Goal: Check status

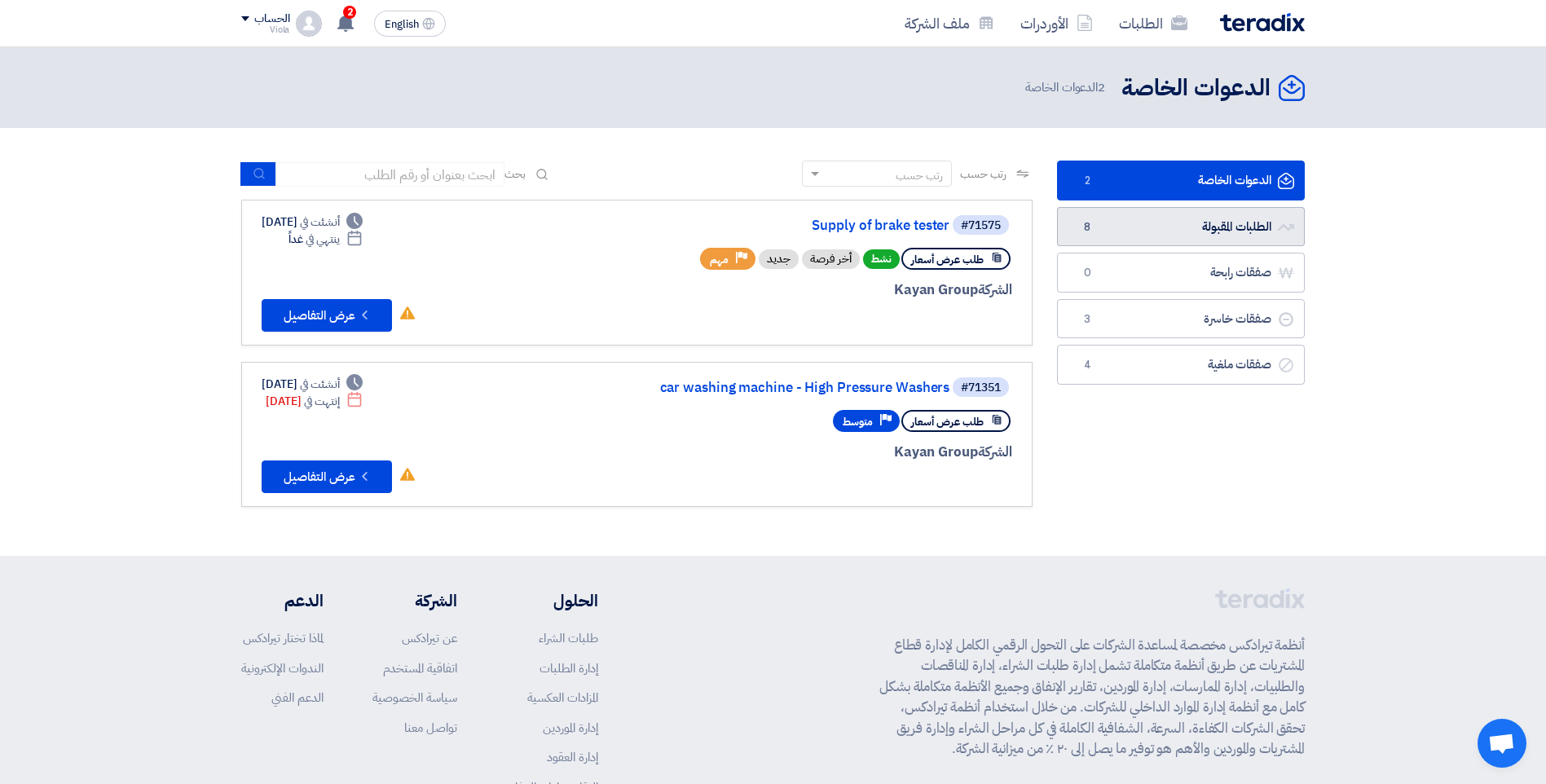
click at [1197, 217] on link "الطلبات المقبولة الطلبات المقبولة 8" at bounding box center [1181, 226] width 248 height 40
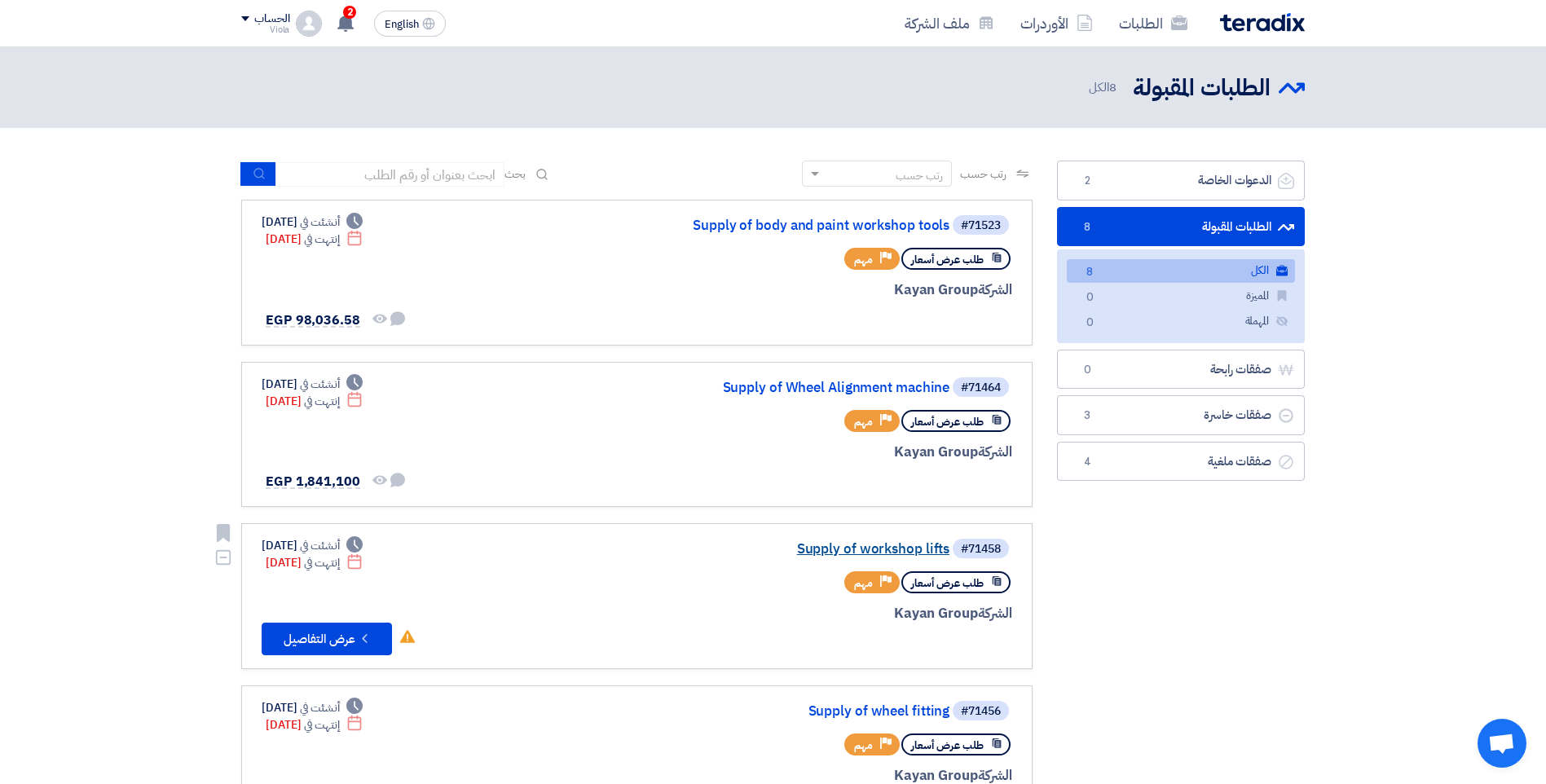
click at [864, 544] on link "Supply of workshop lifts" at bounding box center [785, 549] width 326 height 15
click at [348, 32] on div "2 تعديل جديد خاص بطلب شراء "Supply of workshop lifts". [DATE] تم نشر طلب عروض أ…" at bounding box center [344, 23] width 32 height 32
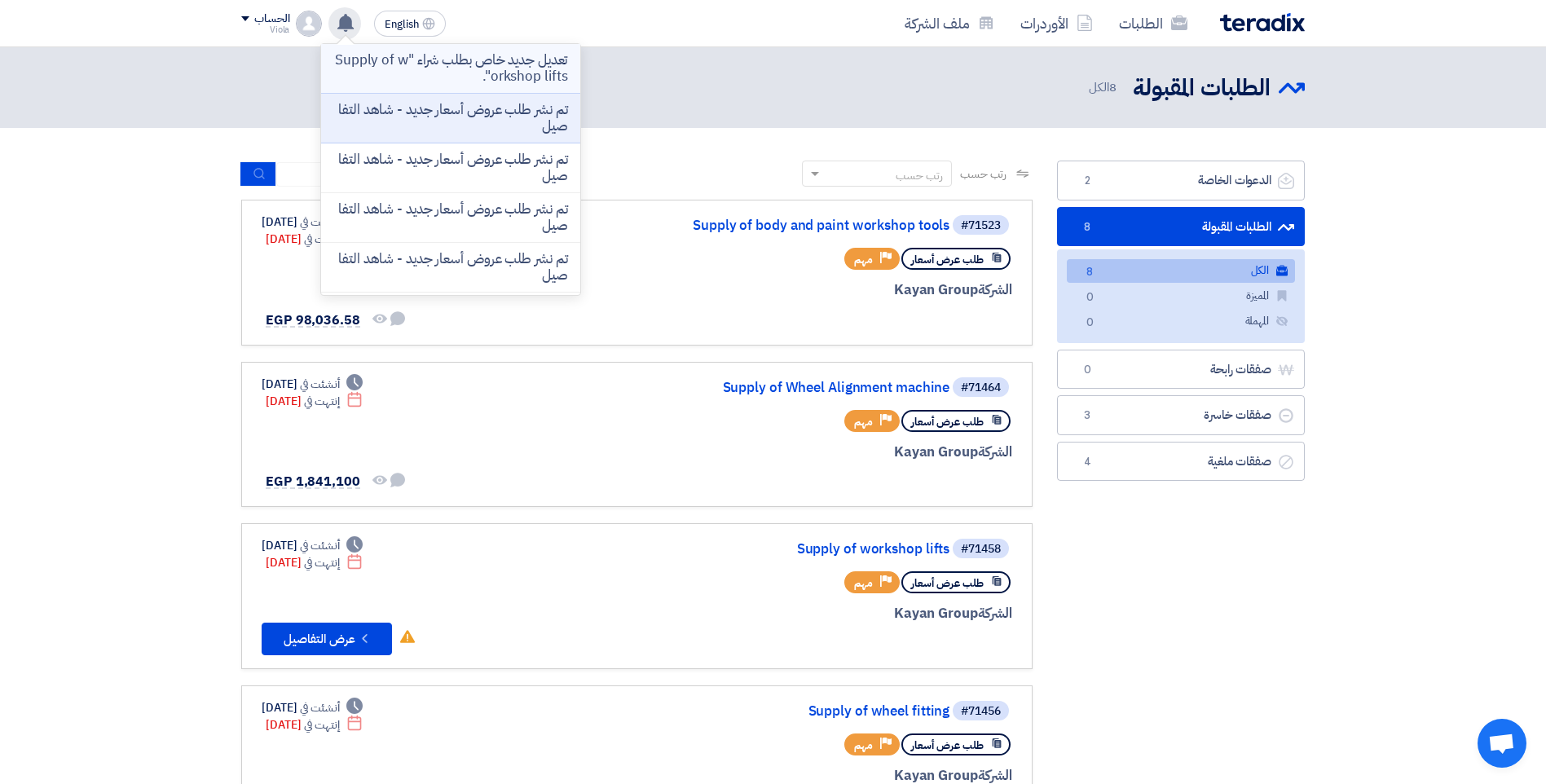
click at [526, 69] on p "تعديل جديد خاص بطلب شراء "Supply of workshop lifts"." at bounding box center [451, 68] width 233 height 32
